Goal: Task Accomplishment & Management: Use online tool/utility

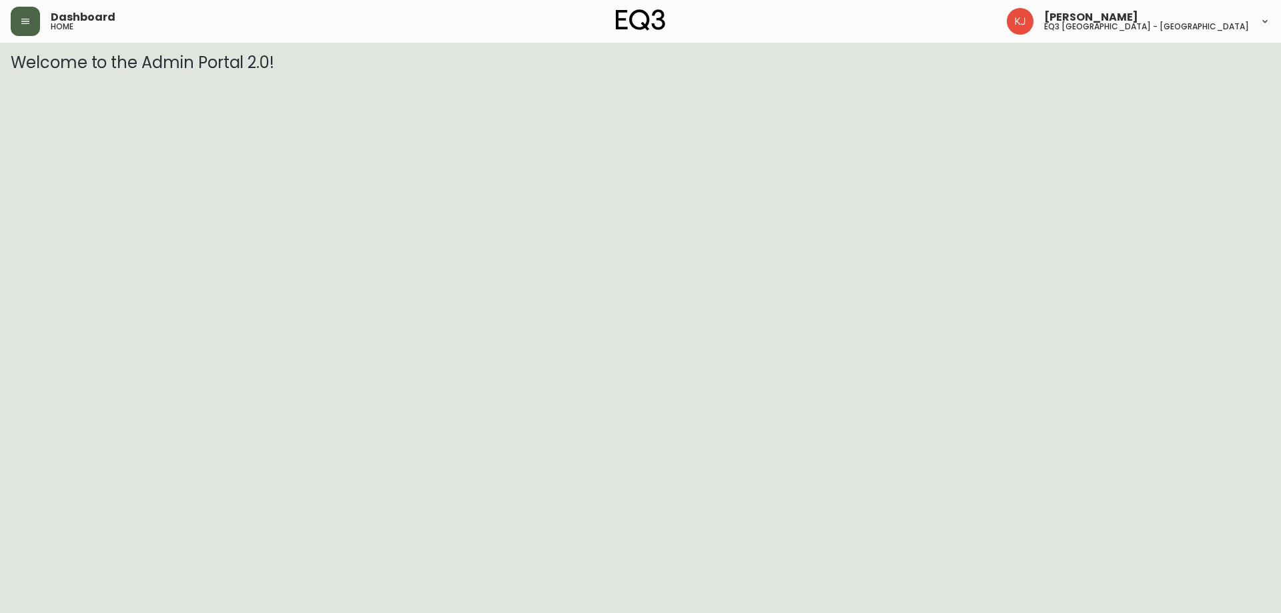
click at [12, 25] on button "button" at bounding box center [25, 21] width 29 height 29
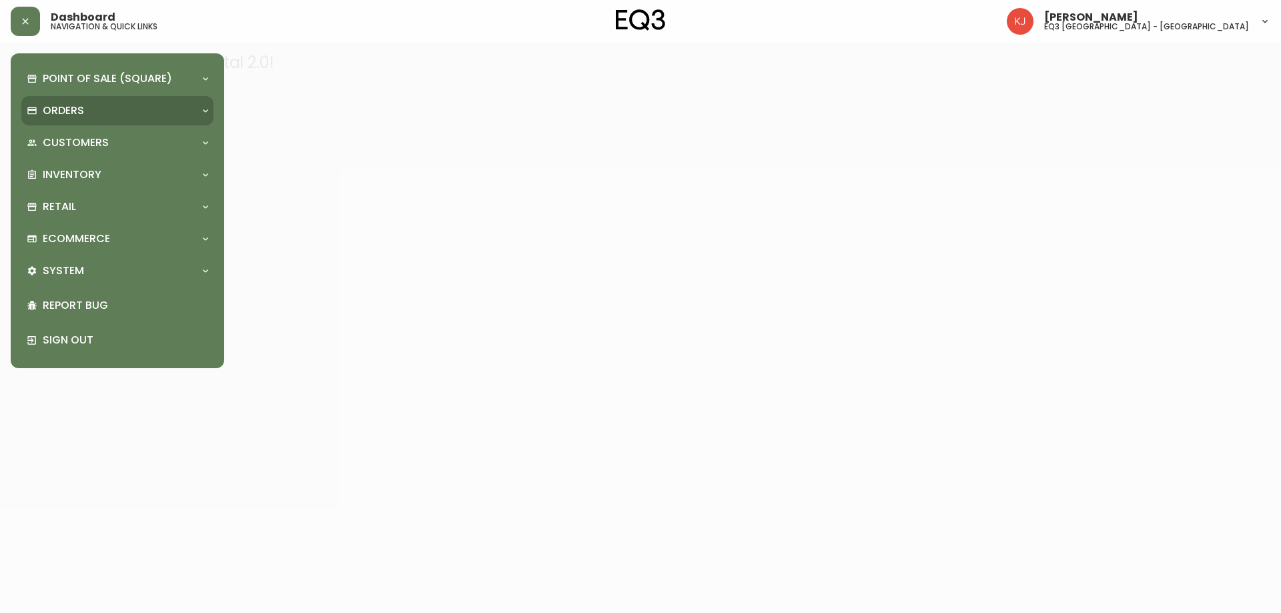
click at [64, 115] on p "Orders" at bounding box center [63, 110] width 41 height 15
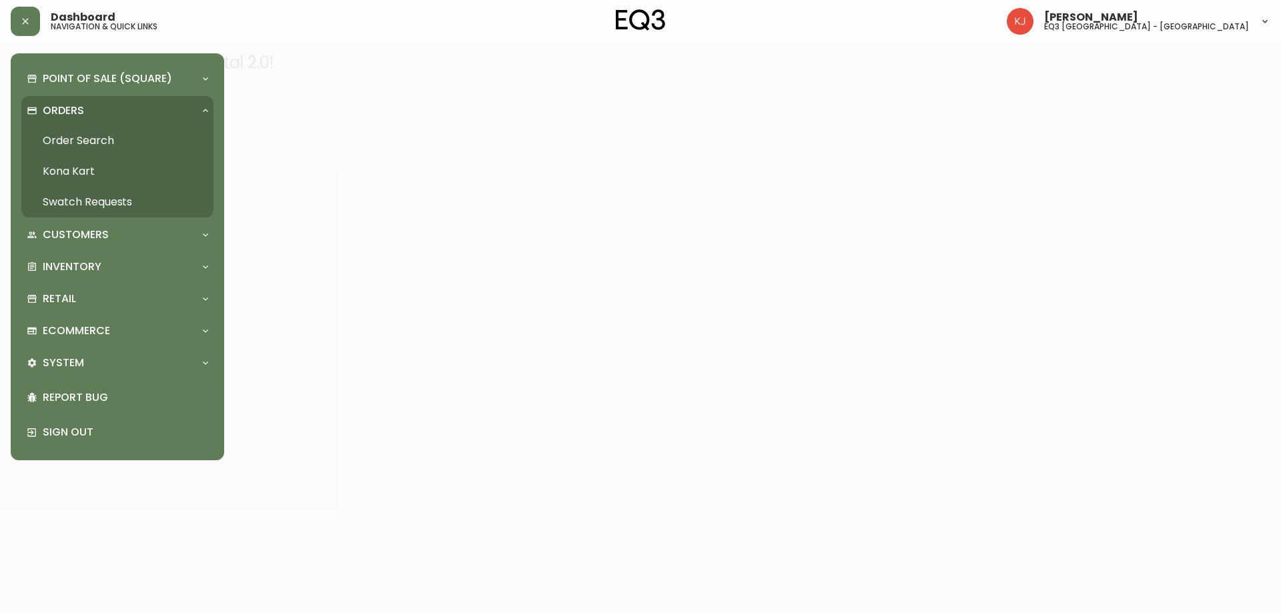
click at [104, 136] on link "Order Search" at bounding box center [117, 140] width 192 height 31
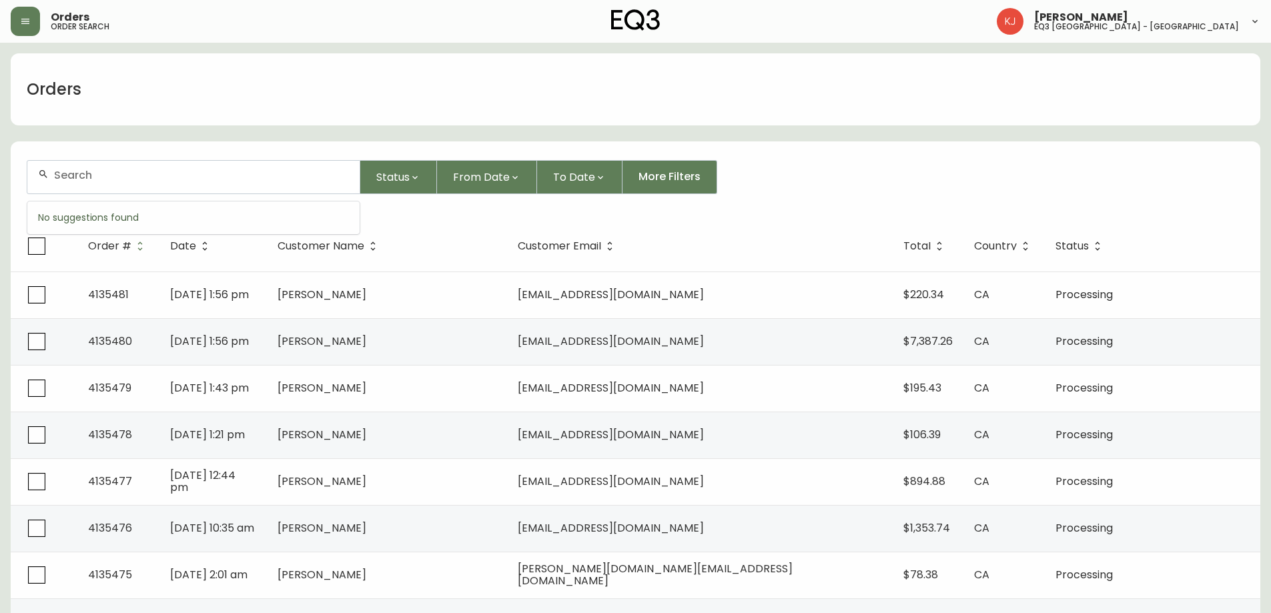
click at [220, 176] on input "text" at bounding box center [201, 175] width 295 height 13
paste input "[PHONE_NUMBER]"
type input "[PHONE_NUMBER]"
click at [222, 185] on div "[PHONE_NUMBER]" at bounding box center [193, 177] width 332 height 33
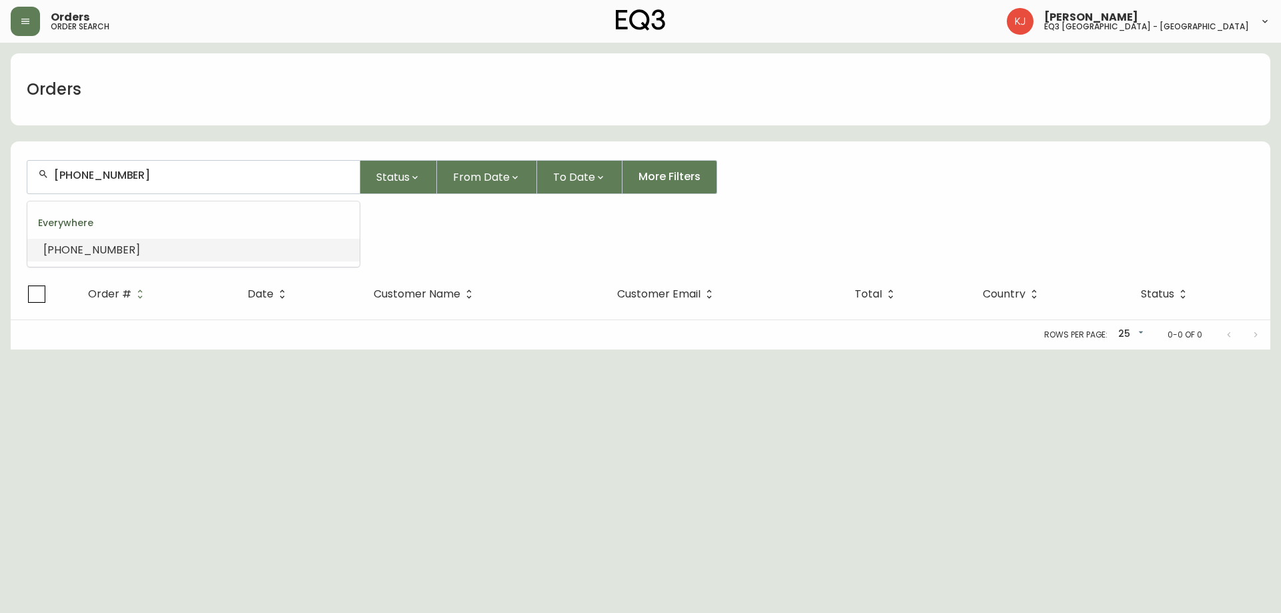
click at [187, 178] on input "[PHONE_NUMBER]" at bounding box center [201, 175] width 295 height 13
click at [218, 257] on li "[PHONE_NUMBER]" at bounding box center [193, 250] width 332 height 23
click at [308, 302] on th "Date" at bounding box center [300, 294] width 126 height 51
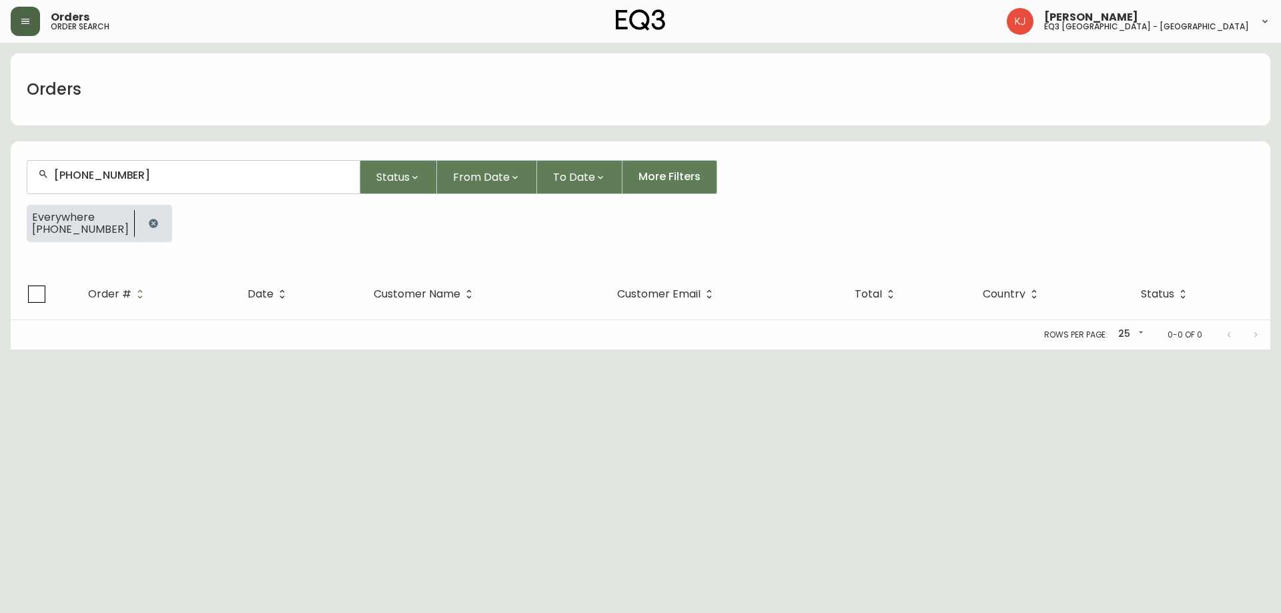
click at [15, 29] on button "button" at bounding box center [25, 21] width 29 height 29
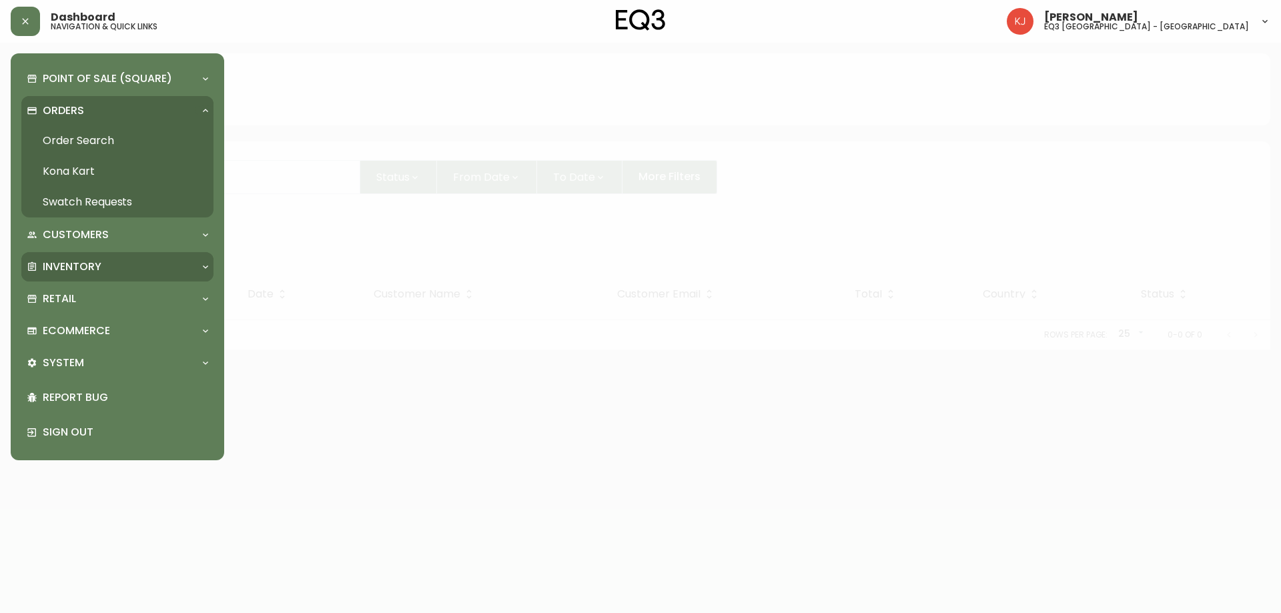
click at [72, 268] on p "Inventory" at bounding box center [72, 267] width 59 height 15
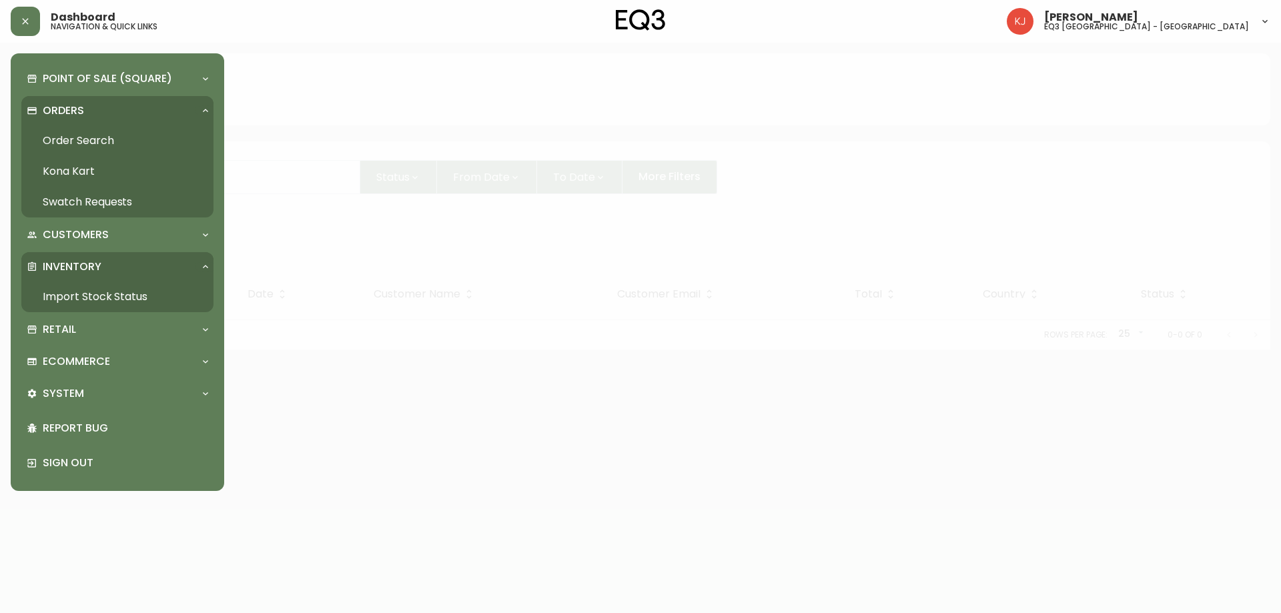
click at [93, 285] on link "Import Stock Status" at bounding box center [117, 297] width 192 height 31
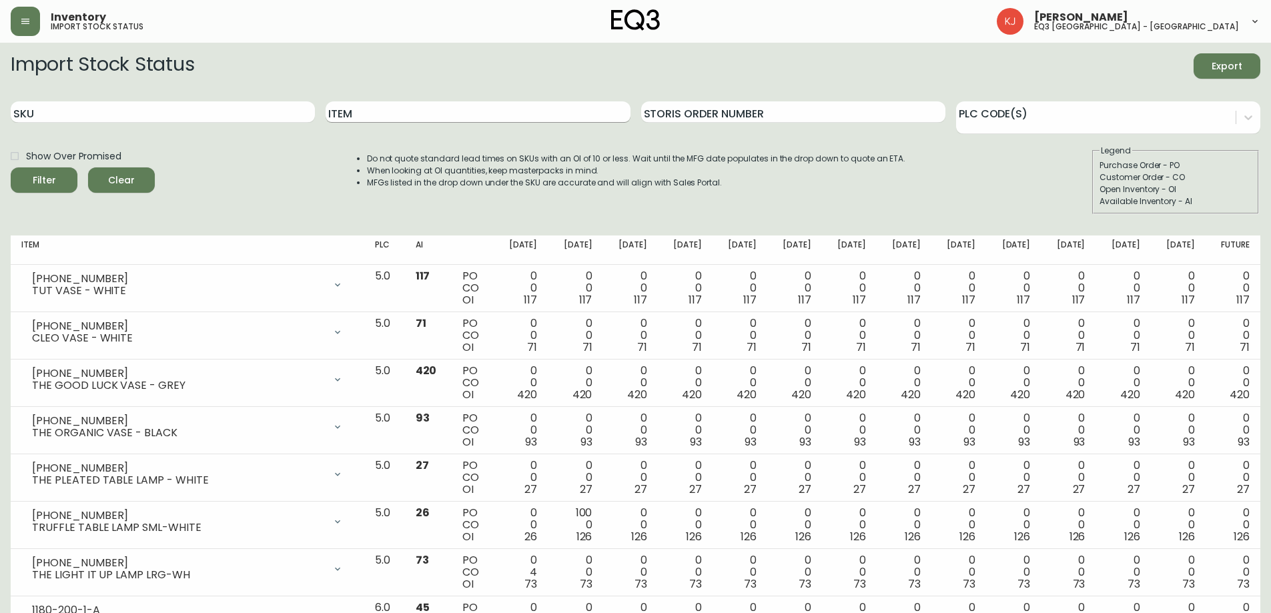
click at [379, 115] on input "Item" at bounding box center [478, 111] width 304 height 21
click at [184, 112] on input "SKU" at bounding box center [163, 111] width 304 height 21
paste input "[PHONE_NUMBER]"
click at [11, 167] on button "Filter" at bounding box center [44, 179] width 67 height 25
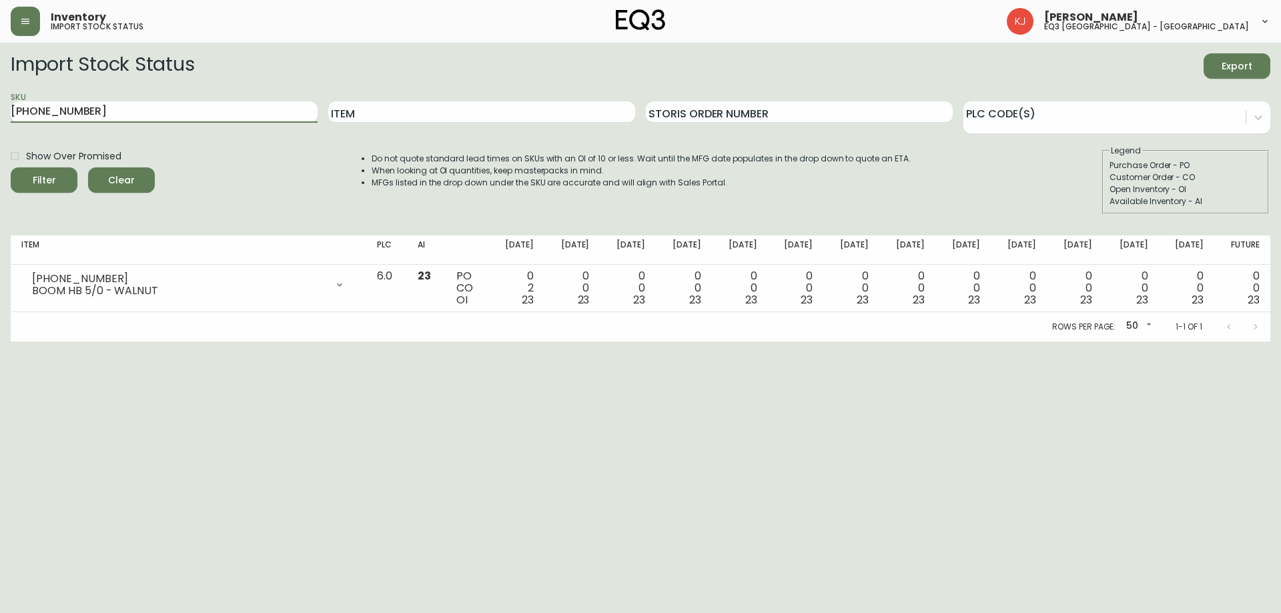
drag, startPoint x: 161, startPoint y: 117, endPoint x: 0, endPoint y: 100, distance: 161.7
click at [0, 100] on main "Import Stock Status Export SKU [PHONE_NUMBER] Item Storis Order Number PLC Code…" at bounding box center [640, 192] width 1281 height 299
paste input "19"
click at [11, 167] on button "Filter" at bounding box center [44, 179] width 67 height 25
drag, startPoint x: 107, startPoint y: 111, endPoint x: 0, endPoint y: 107, distance: 107.5
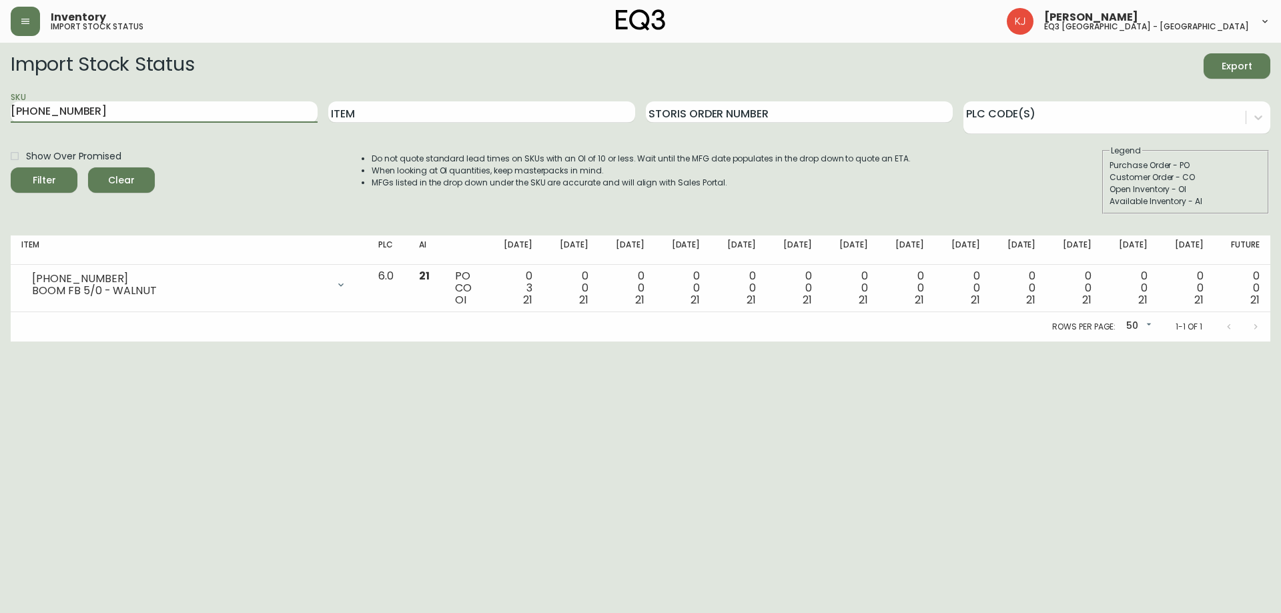
click at [0, 107] on main "Import Stock Status Export SKU [PHONE_NUMBER] Item Storis Order Number PLC Code…" at bounding box center [640, 192] width 1281 height 299
paste input "2"
click at [11, 167] on button "Filter" at bounding box center [44, 179] width 67 height 25
drag, startPoint x: 203, startPoint y: 109, endPoint x: 0, endPoint y: 101, distance: 203.0
click at [0, 101] on main "Import Stock Status Export SKU [PHONE_NUMBER] Item Storis Order Number PLC Code…" at bounding box center [640, 192] width 1281 height 299
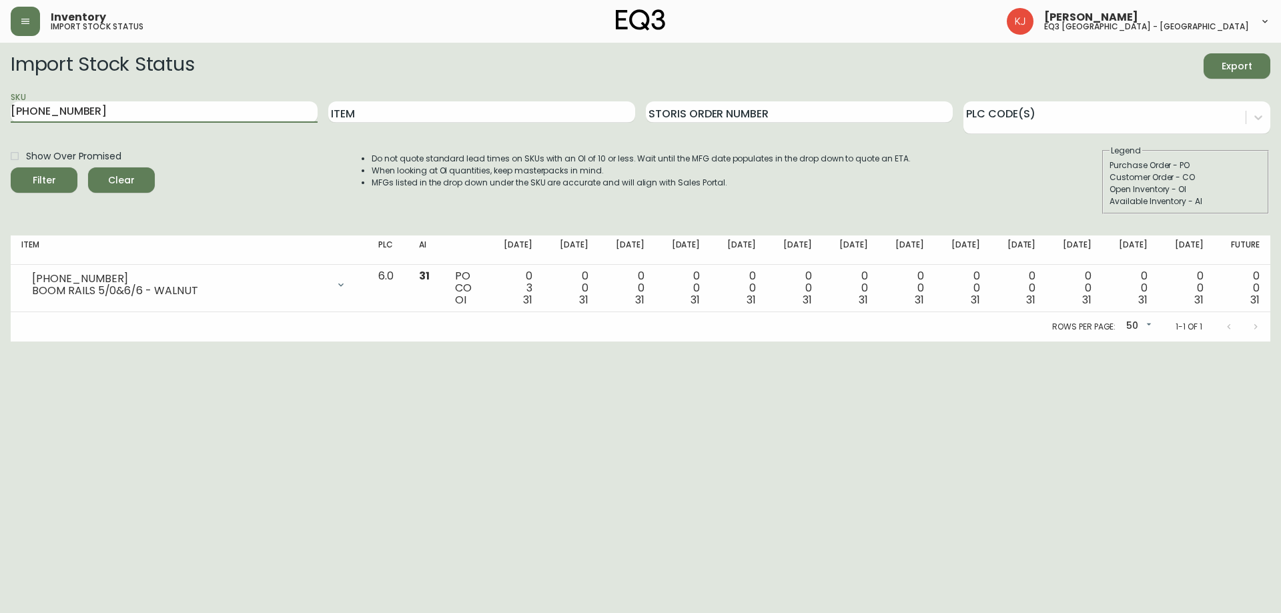
paste input "2"
click at [11, 167] on button "Filter" at bounding box center [44, 179] width 67 height 25
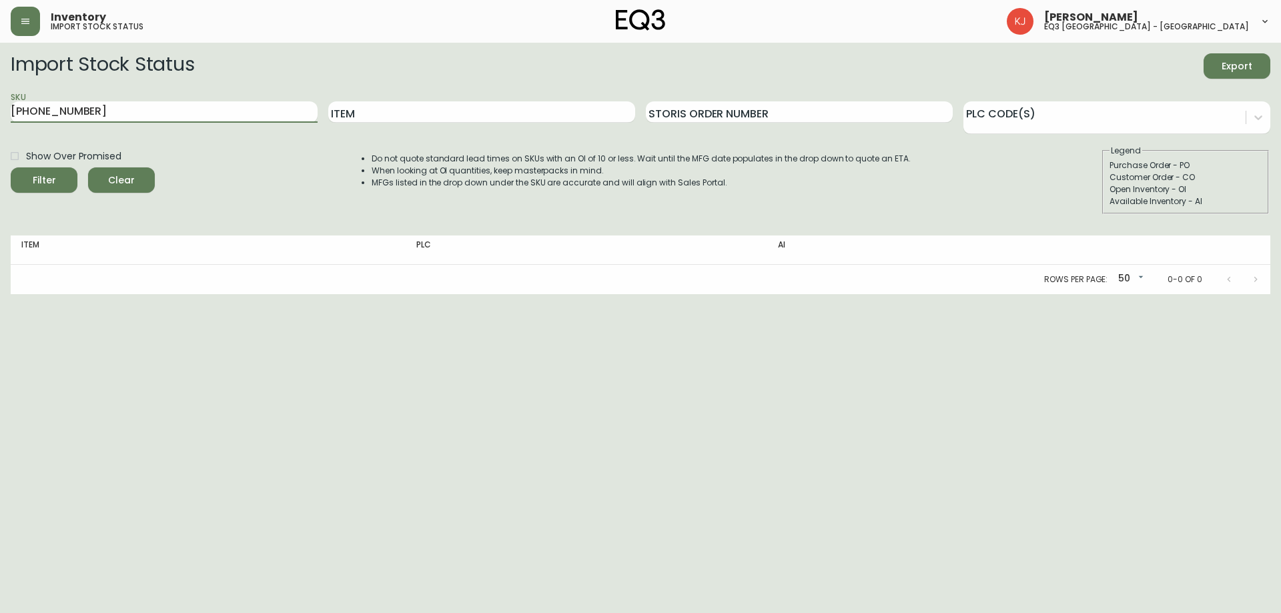
drag, startPoint x: 140, startPoint y: 115, endPoint x: 0, endPoint y: 76, distance: 145.4
click at [0, 76] on main "Import Stock Status Export SKU [PHONE_NUMBER] Item Storis Order Number PLC Code…" at bounding box center [640, 169] width 1281 height 252
paste input "60"
click at [11, 167] on button "Filter" at bounding box center [44, 179] width 67 height 25
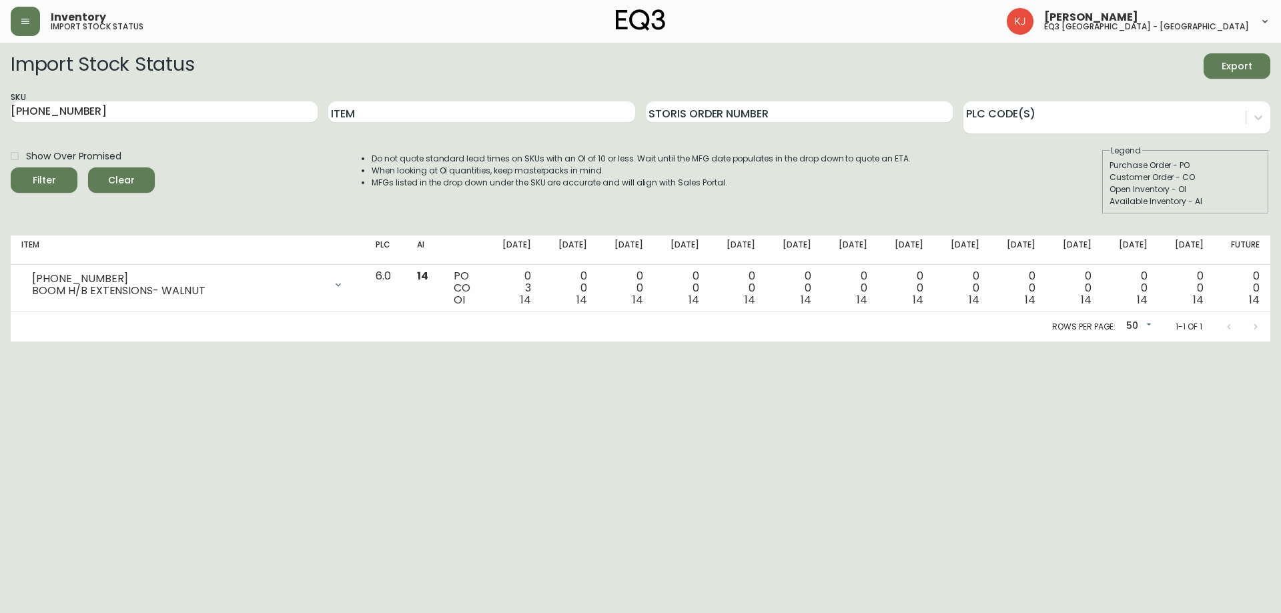
drag, startPoint x: 147, startPoint y: 100, endPoint x: 0, endPoint y: 121, distance: 148.2
click at [0, 121] on main "Import Stock Status Export SKU [PHONE_NUMBER] Item Storis Order Number PLC Code…" at bounding box center [640, 192] width 1281 height 299
drag, startPoint x: 125, startPoint y: 115, endPoint x: 0, endPoint y: 111, distance: 124.8
click at [0, 111] on main "Import Stock Status Export SKU [PHONE_NUMBER] Item Storis Order Number PLC Code…" at bounding box center [640, 192] width 1281 height 299
paste input "[PHONE_NUMBER]"
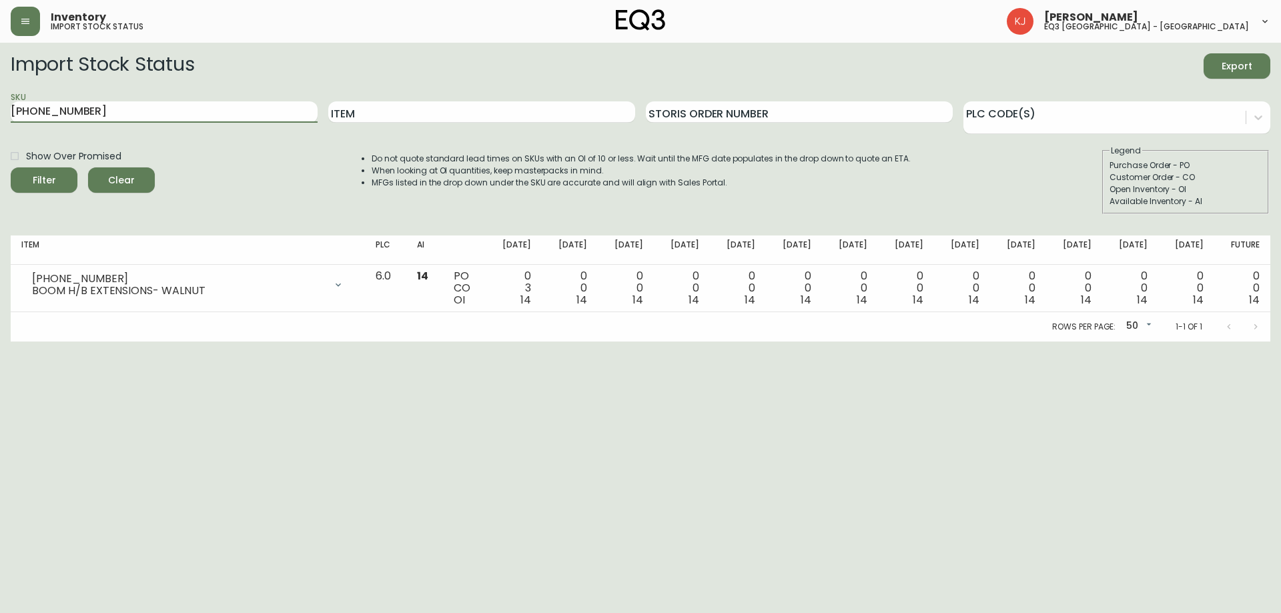
click at [11, 167] on button "Filter" at bounding box center [44, 179] width 67 height 25
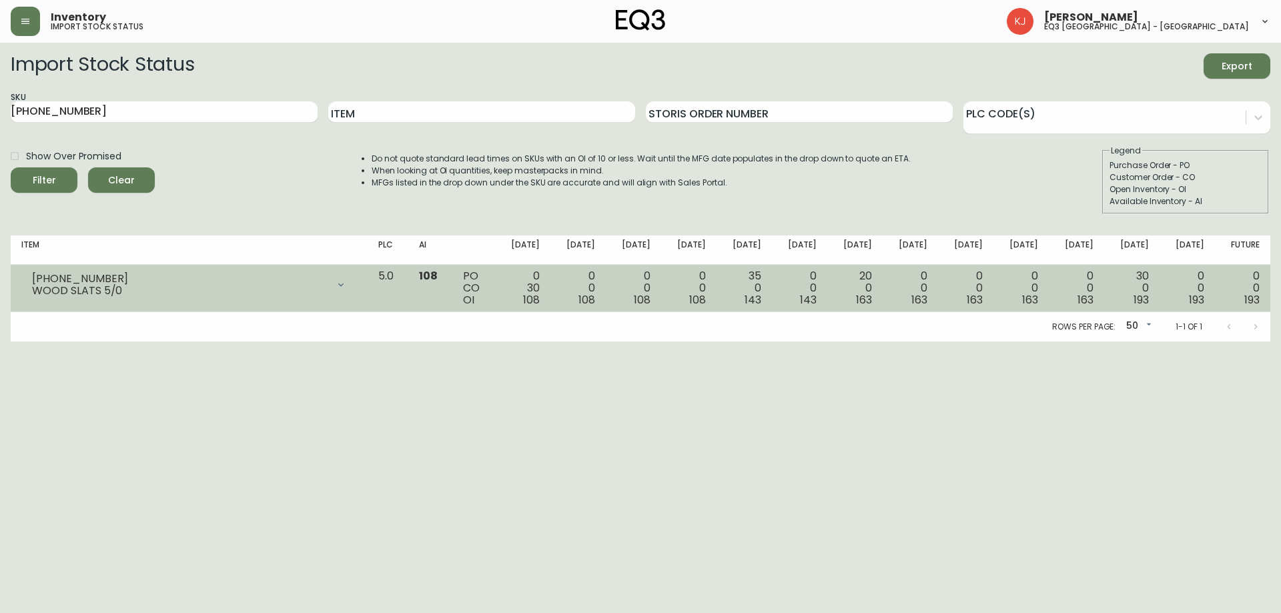
click at [531, 300] on div "0 30 108" at bounding box center [523, 288] width 34 height 36
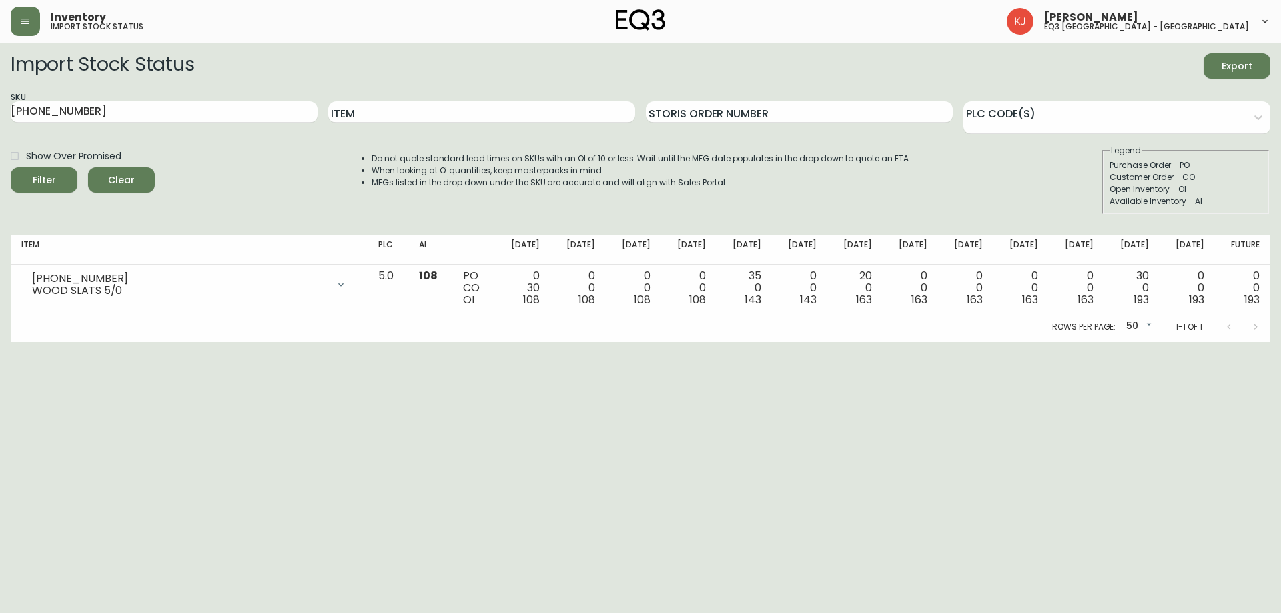
drag, startPoint x: 590, startPoint y: 270, endPoint x: 263, endPoint y: 13, distance: 416.3
click at [582, 266] on td "0 0 108" at bounding box center [577, 288] width 55 height 47
drag, startPoint x: 101, startPoint y: 114, endPoint x: 0, endPoint y: 105, distance: 101.8
click at [0, 105] on main "Import Stock Status Export SKU [PHONE_NUMBER] Item Storis Order Number PLC Code…" at bounding box center [640, 192] width 1281 height 299
paste input "[PHONE_NUMBER]"
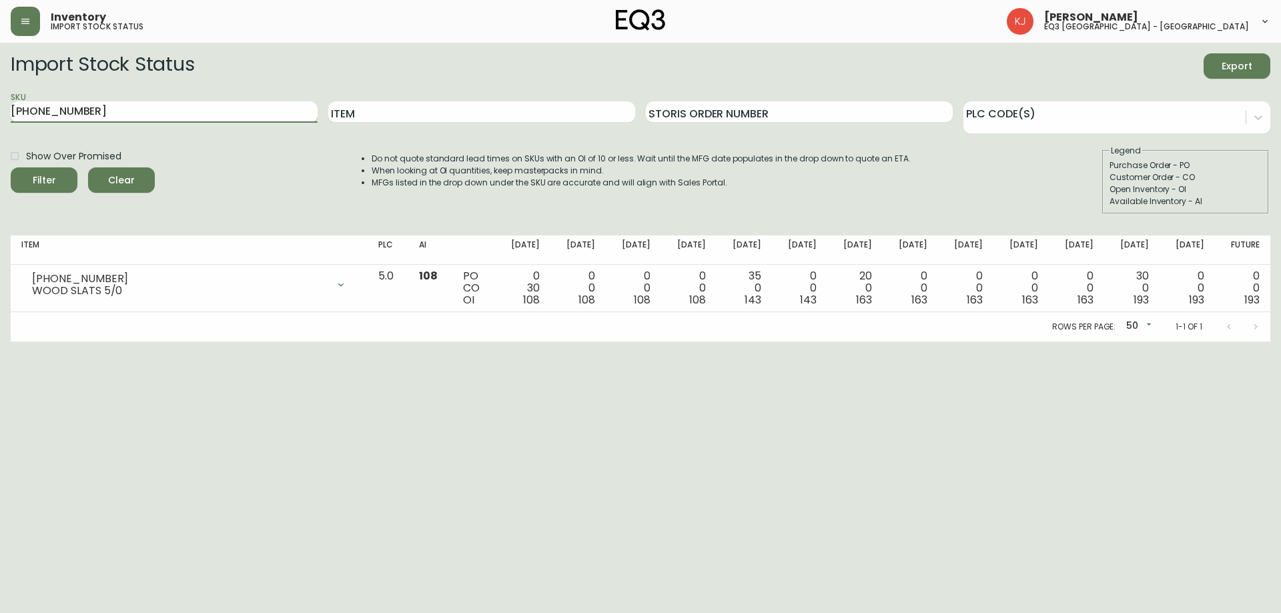
click at [63, 111] on input "[PHONE_NUMBER]" at bounding box center [164, 111] width 307 height 21
type input "[PHONE_NUMBER]"
click at [11, 167] on button "Filter" at bounding box center [44, 179] width 67 height 25
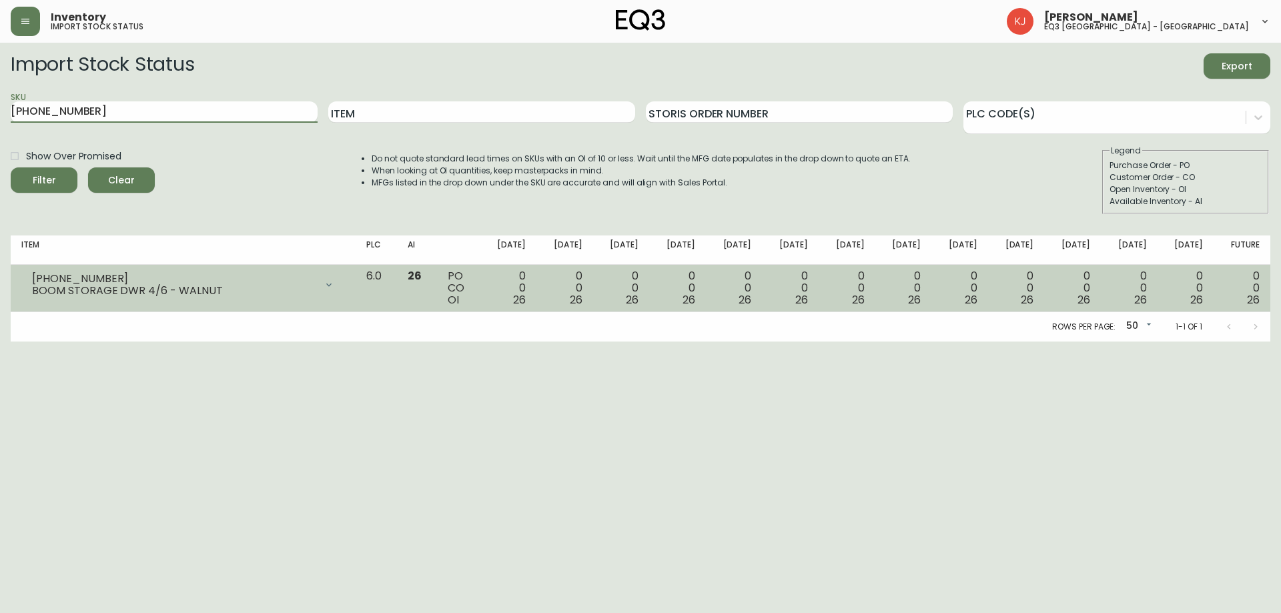
click at [472, 310] on td "PO CO OI" at bounding box center [458, 288] width 43 height 47
click at [397, 305] on td "6.0" at bounding box center [376, 288] width 41 height 47
click at [397, 304] on td "6.0" at bounding box center [376, 288] width 41 height 47
drag, startPoint x: 416, startPoint y: 273, endPoint x: 362, endPoint y: 273, distance: 53.4
click at [362, 273] on tr "[PHONE_NUMBER] BOOM STORAGE DWR 4/6 - WALNUT Opening Balance 26 ( [DATE] ) Avai…" at bounding box center [641, 288] width 1260 height 47
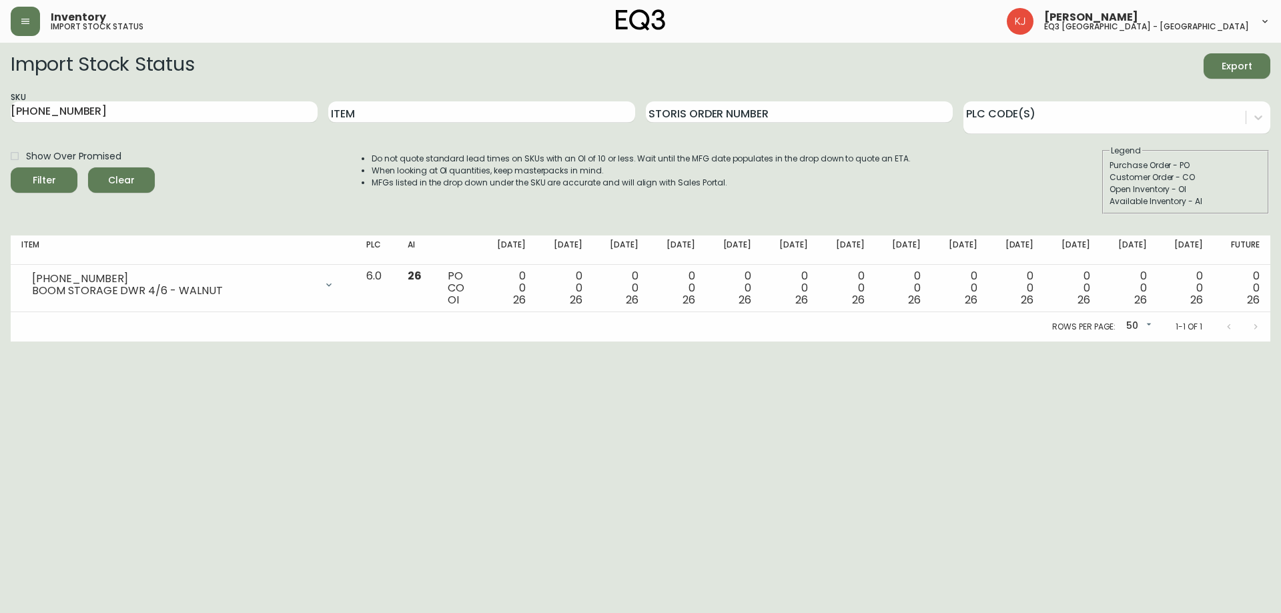
click at [384, 329] on div "Rows per page: 50 50 1-1 of 1" at bounding box center [641, 326] width 1260 height 29
drag, startPoint x: 157, startPoint y: 116, endPoint x: 0, endPoint y: 137, distance: 158.1
click at [0, 137] on main "Import Stock Status Export SKU [PHONE_NUMBER] Item Storis Order Number PLC Code…" at bounding box center [640, 192] width 1281 height 299
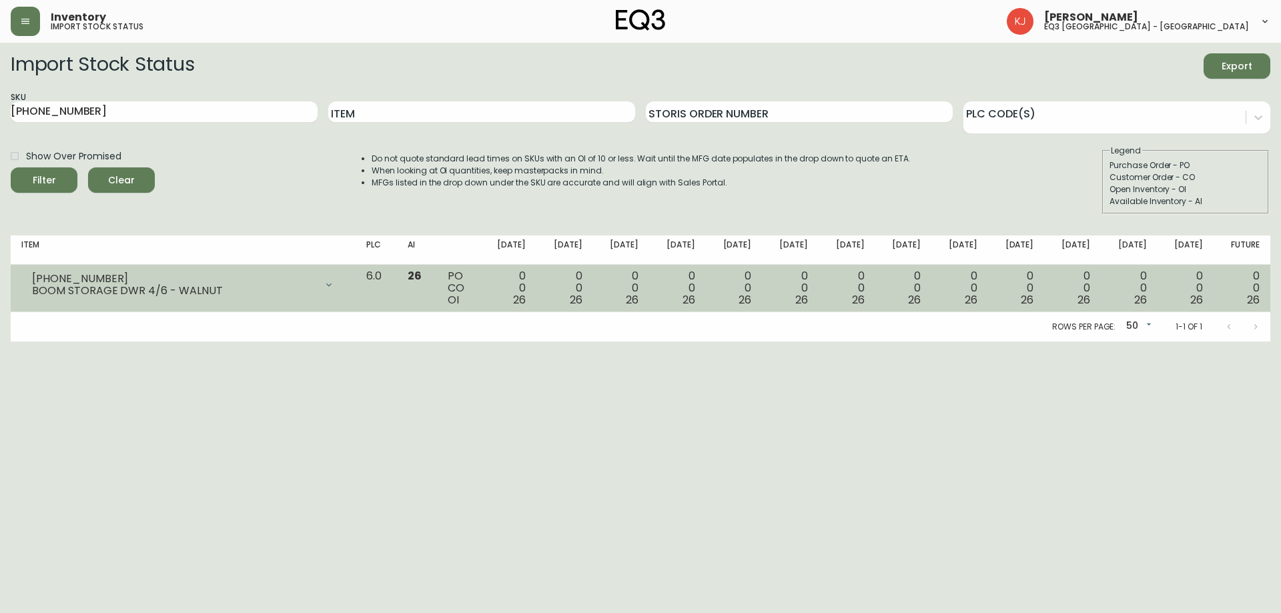
click at [222, 302] on td "[PHONE_NUMBER] BOOM STORAGE DWR 4/6 - WALNUT Opening Balance 26 ( [DATE] ) Avai…" at bounding box center [183, 288] width 345 height 47
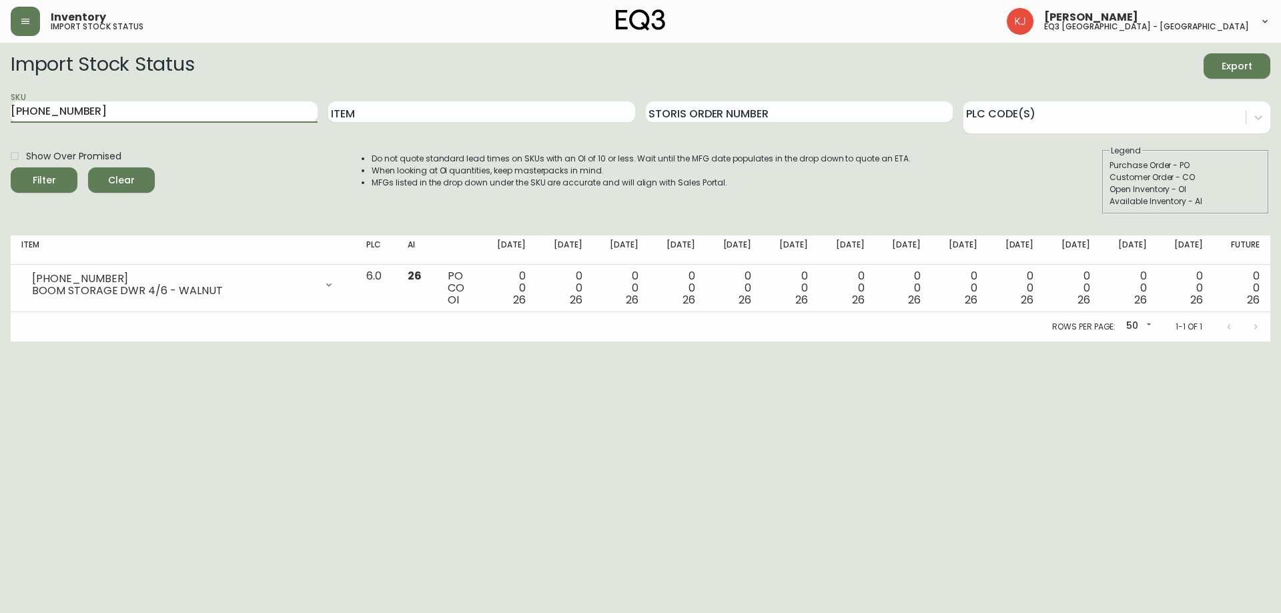
drag, startPoint x: 99, startPoint y: 113, endPoint x: 0, endPoint y: 85, distance: 103.1
click at [0, 107] on main "Import Stock Status Export SKU [PHONE_NUMBER] Item Storis Order Number PLC Code…" at bounding box center [640, 192] width 1281 height 299
type input "BOOM"
click at [11, 167] on button "Filter" at bounding box center [44, 179] width 67 height 25
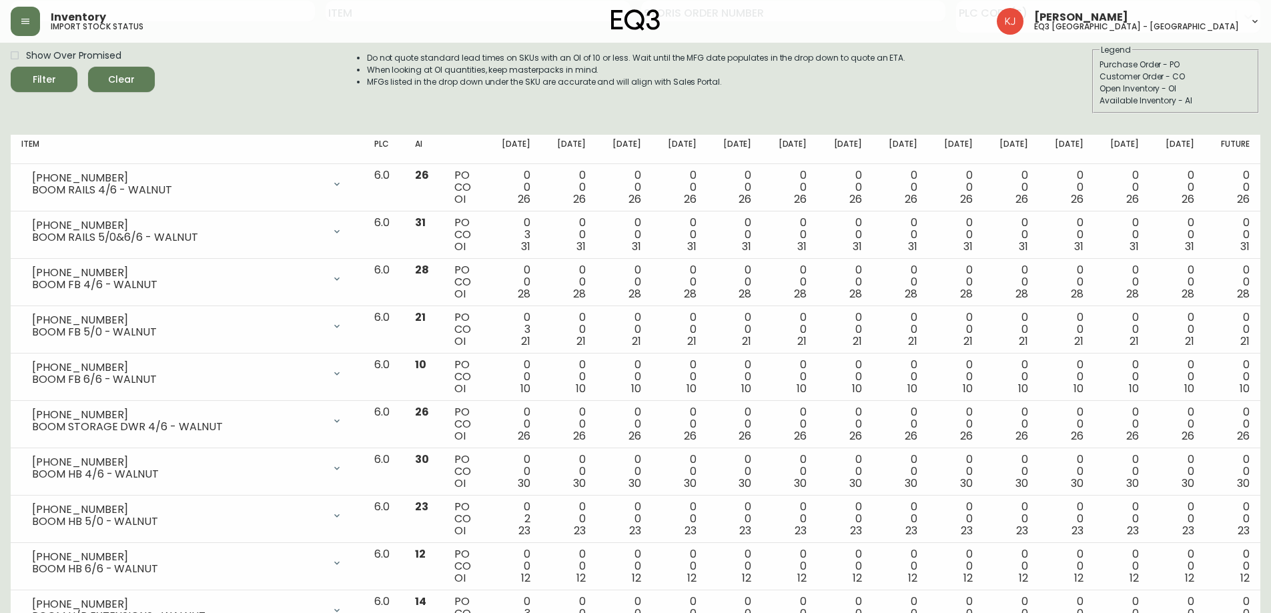
scroll to position [77, 0]
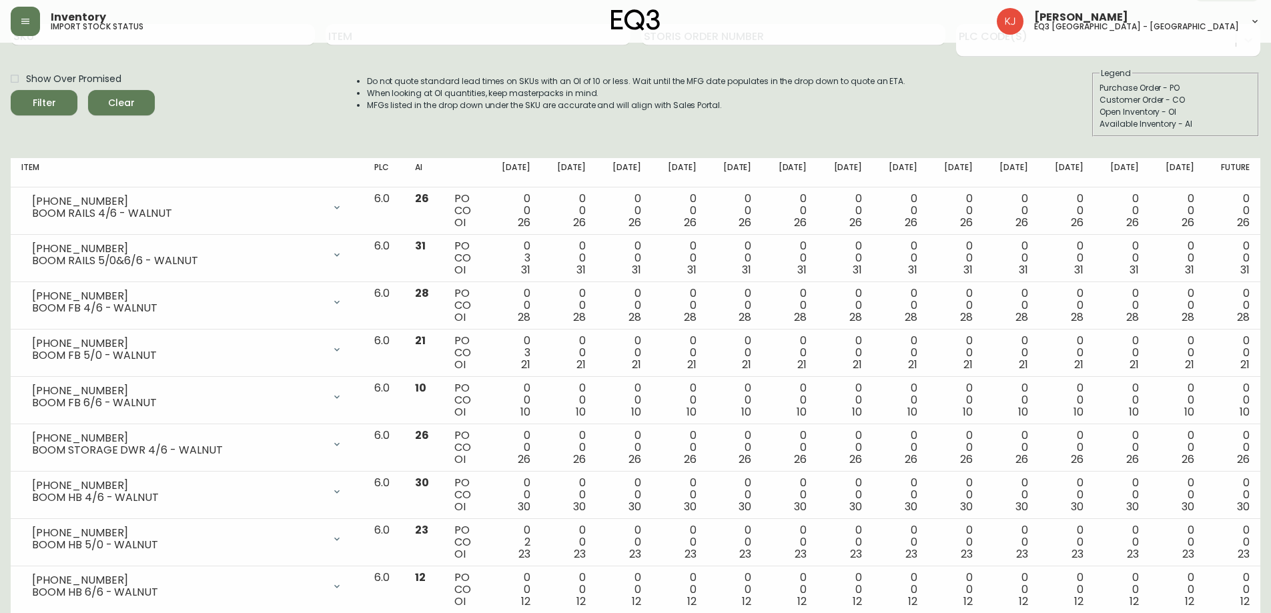
click at [130, 143] on div "Import Stock Status Export SKU Item Storis Order Number PLC Code(s) Show Over P…" at bounding box center [636, 61] width 1250 height 171
